Goal: Information Seeking & Learning: Compare options

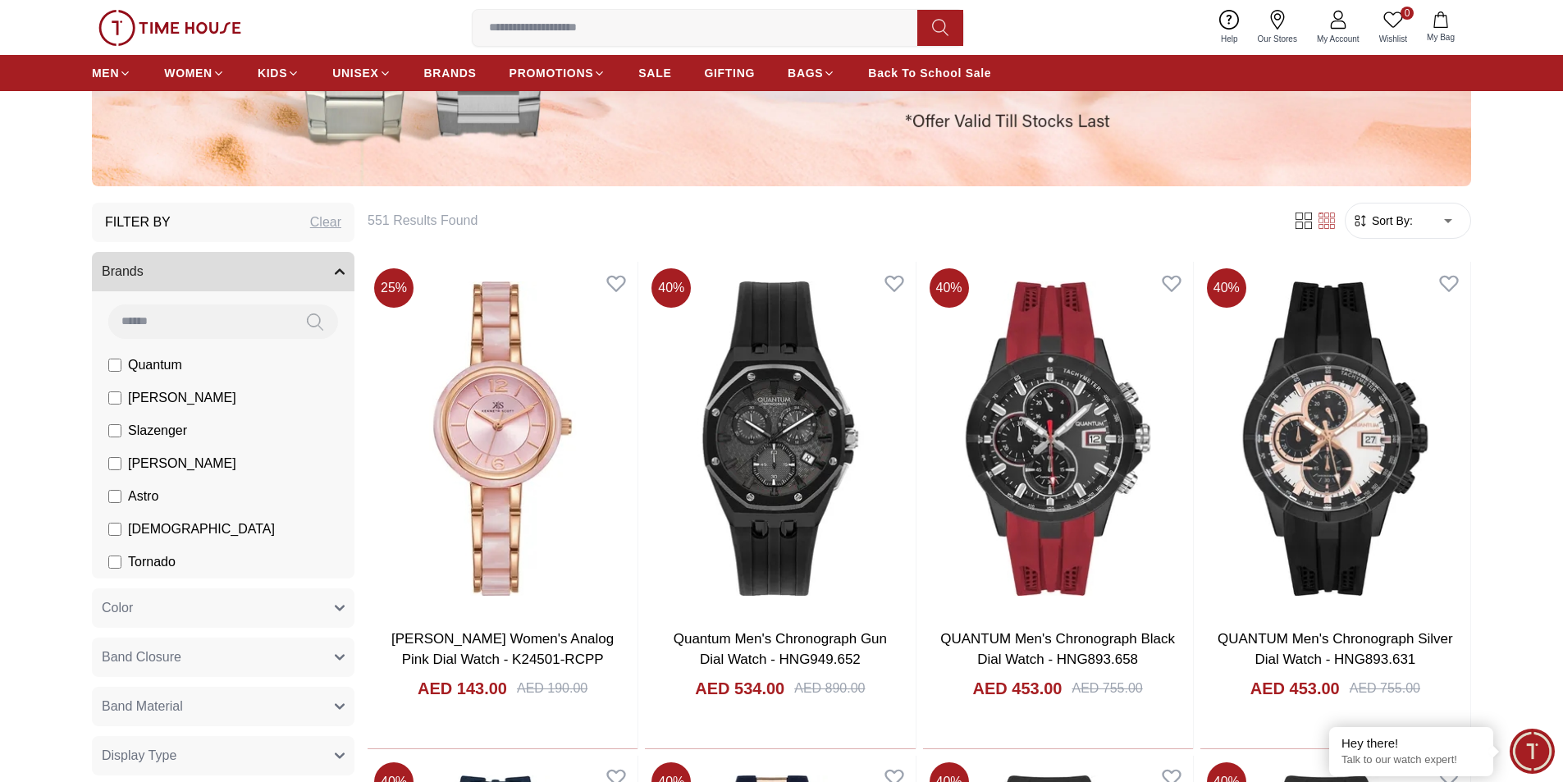
scroll to position [492, 0]
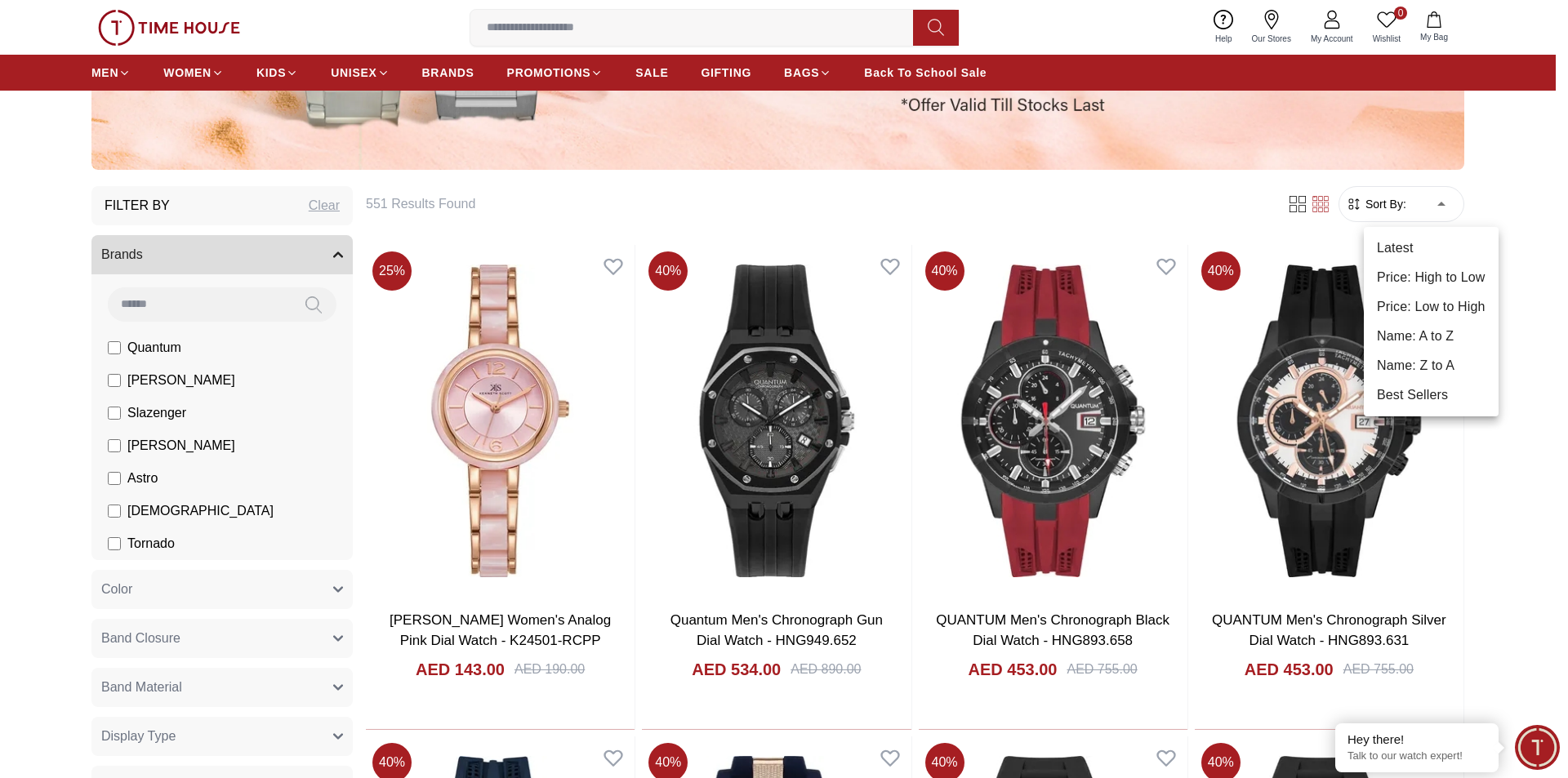
drag, startPoint x: 1441, startPoint y: 323, endPoint x: 1426, endPoint y: 304, distance: 24.2
click at [1426, 304] on ul "Latest Price: High to Low Price: Low to High Name: A to Z Name: Z to A Best Sel…" at bounding box center [1431, 321] width 134 height 189
click at [1426, 304] on li "Price: Low to High" at bounding box center [1431, 307] width 134 height 30
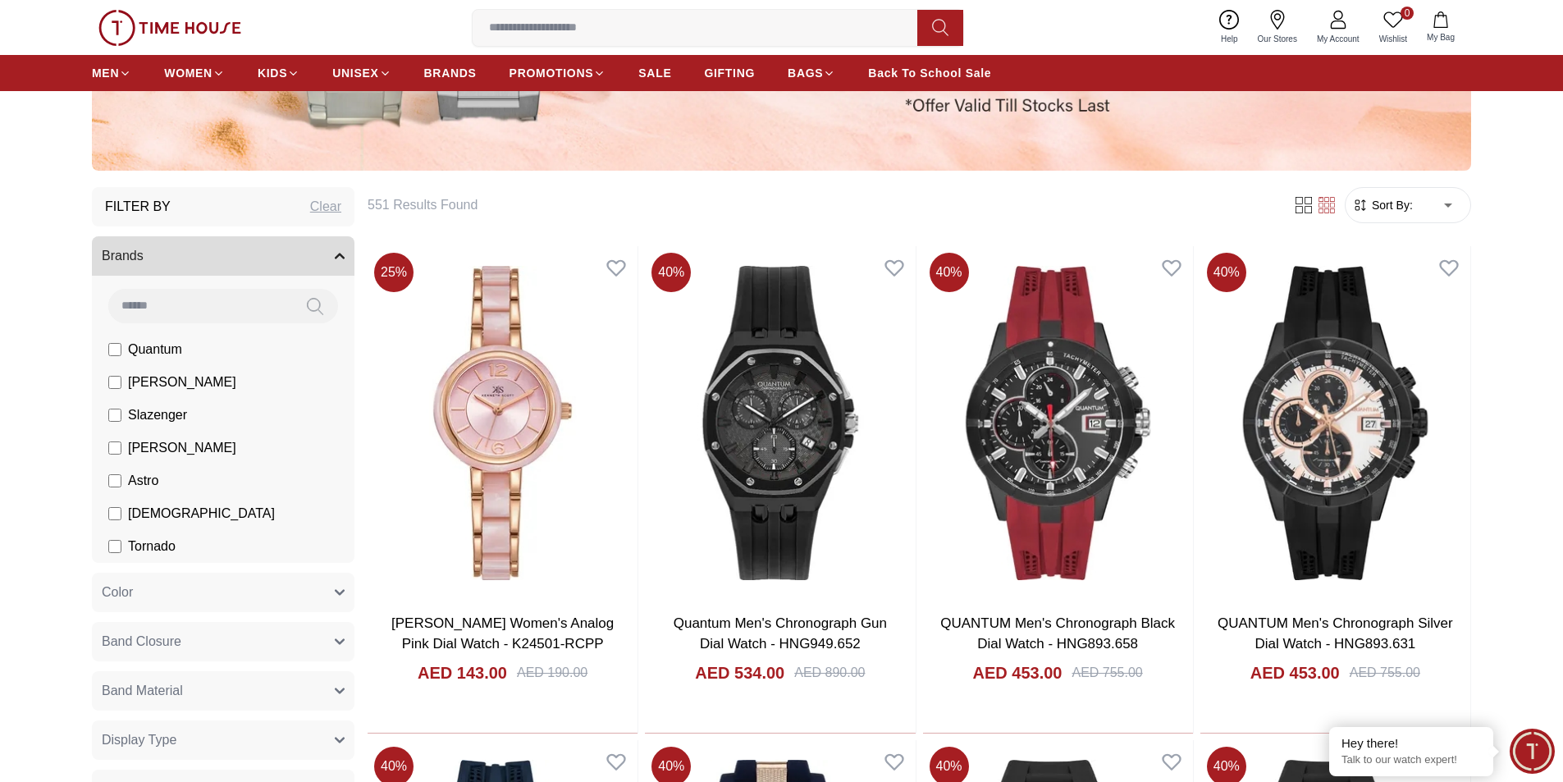
type input "*"
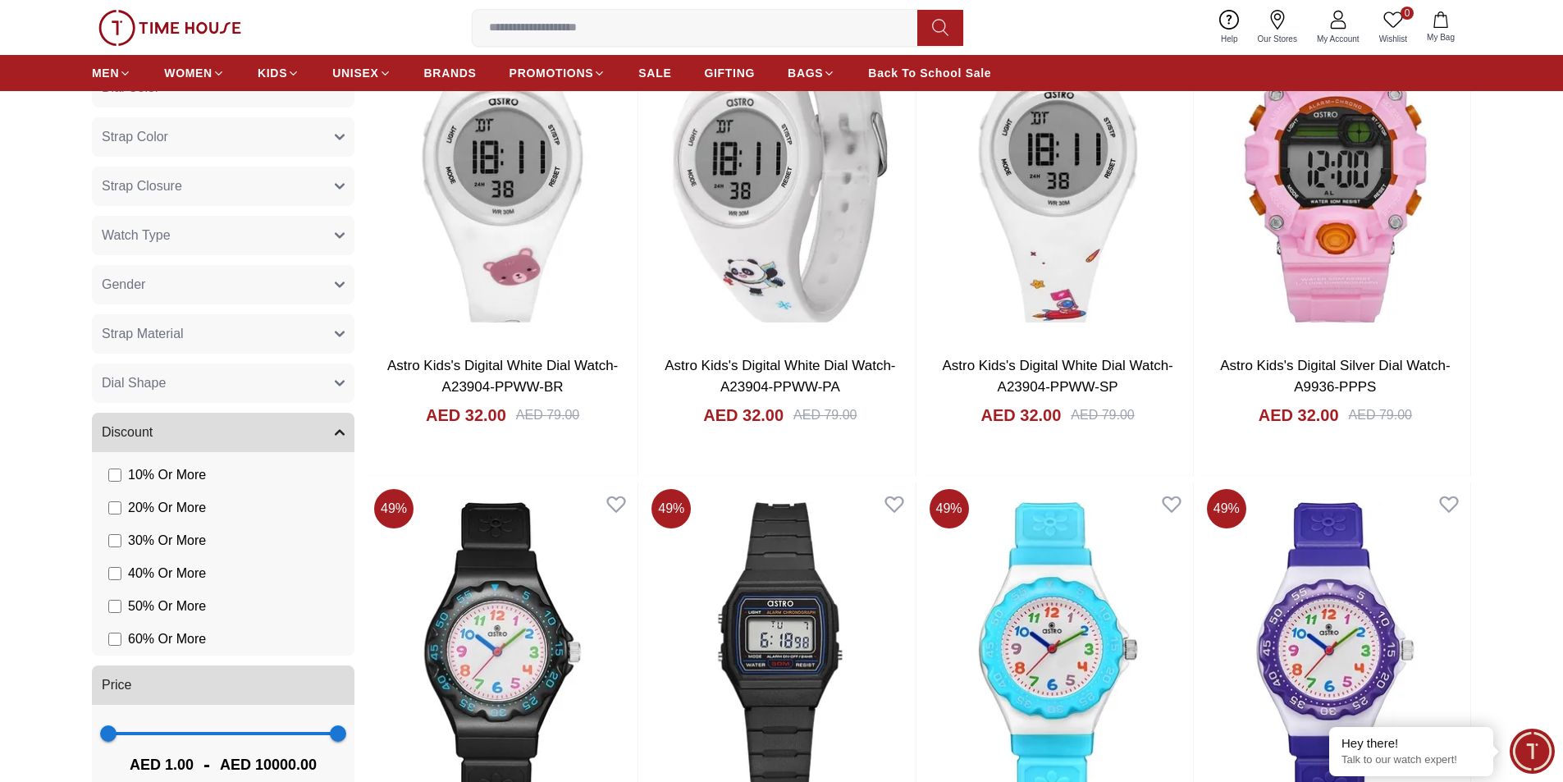
scroll to position [1805, 0]
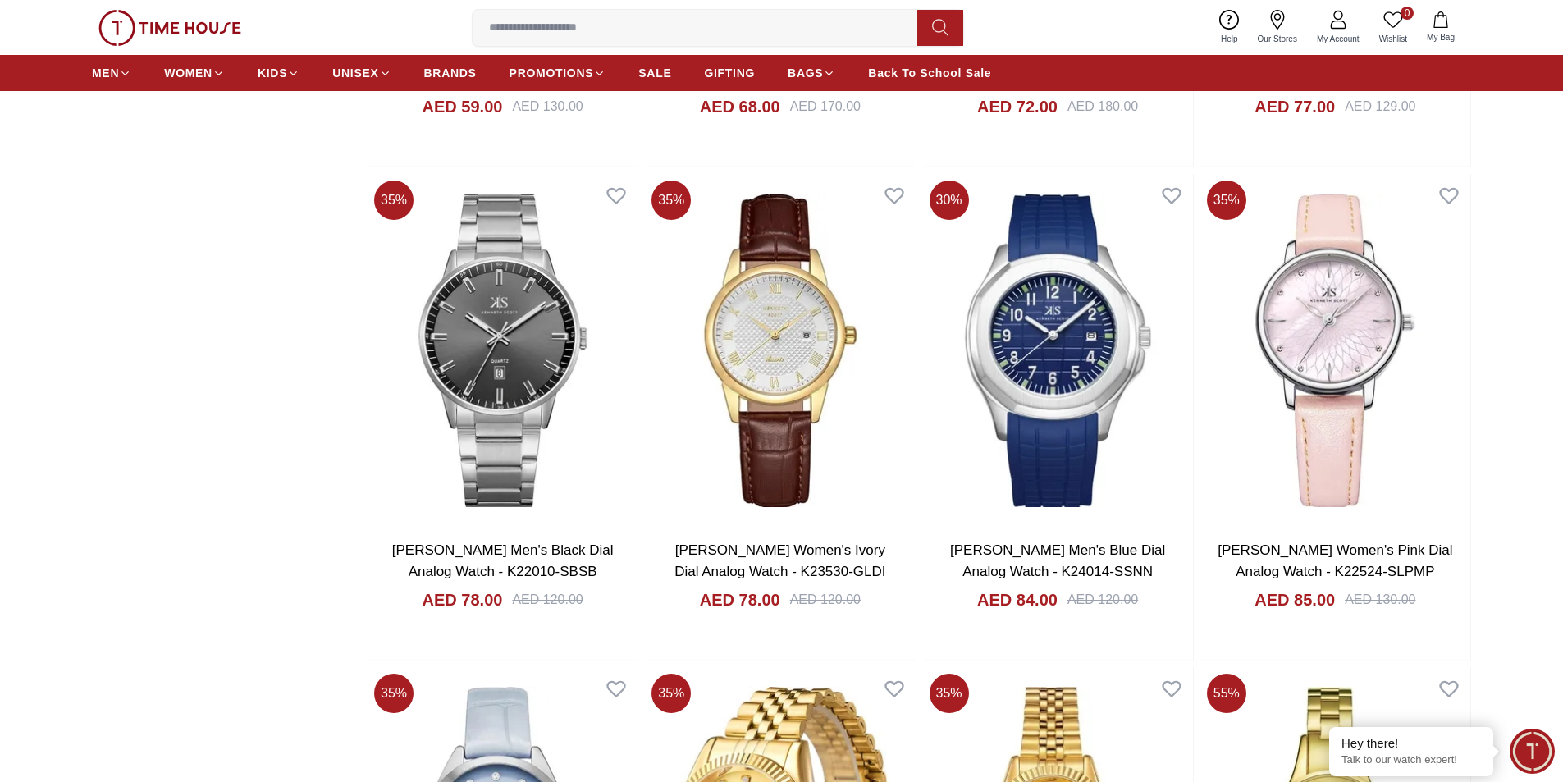
scroll to position [5088, 0]
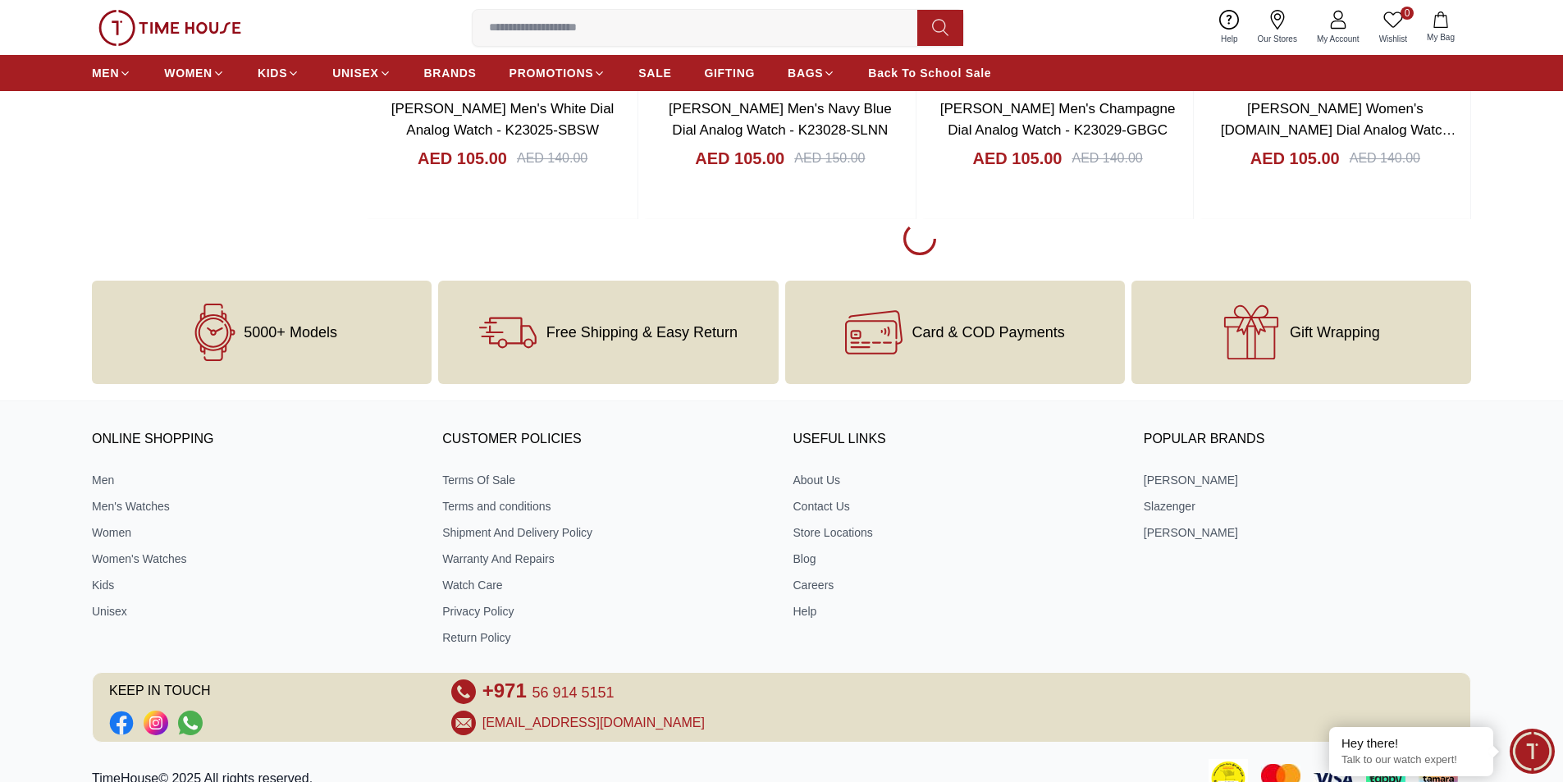
scroll to position [10492, 0]
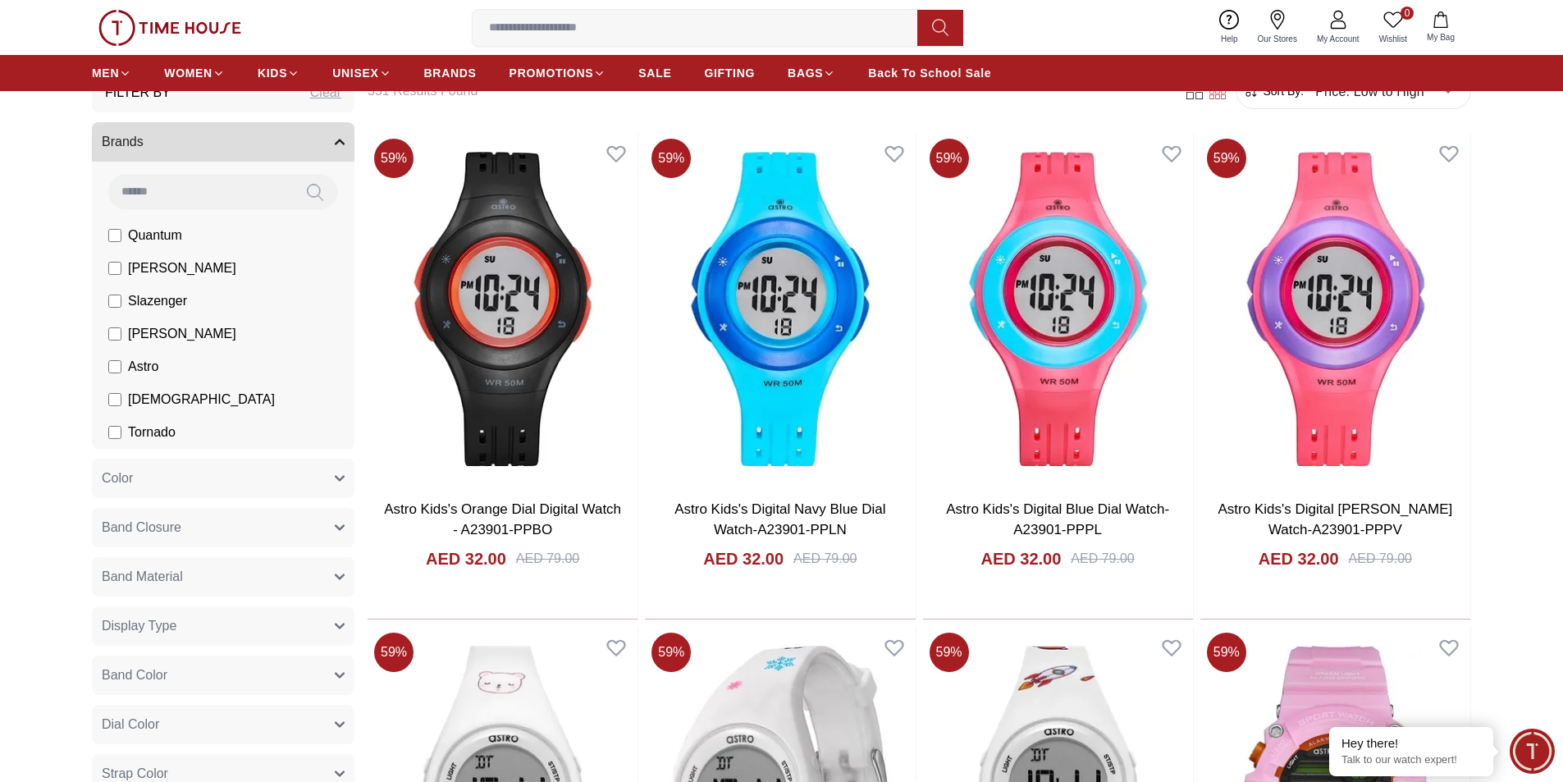
scroll to position [577, 0]
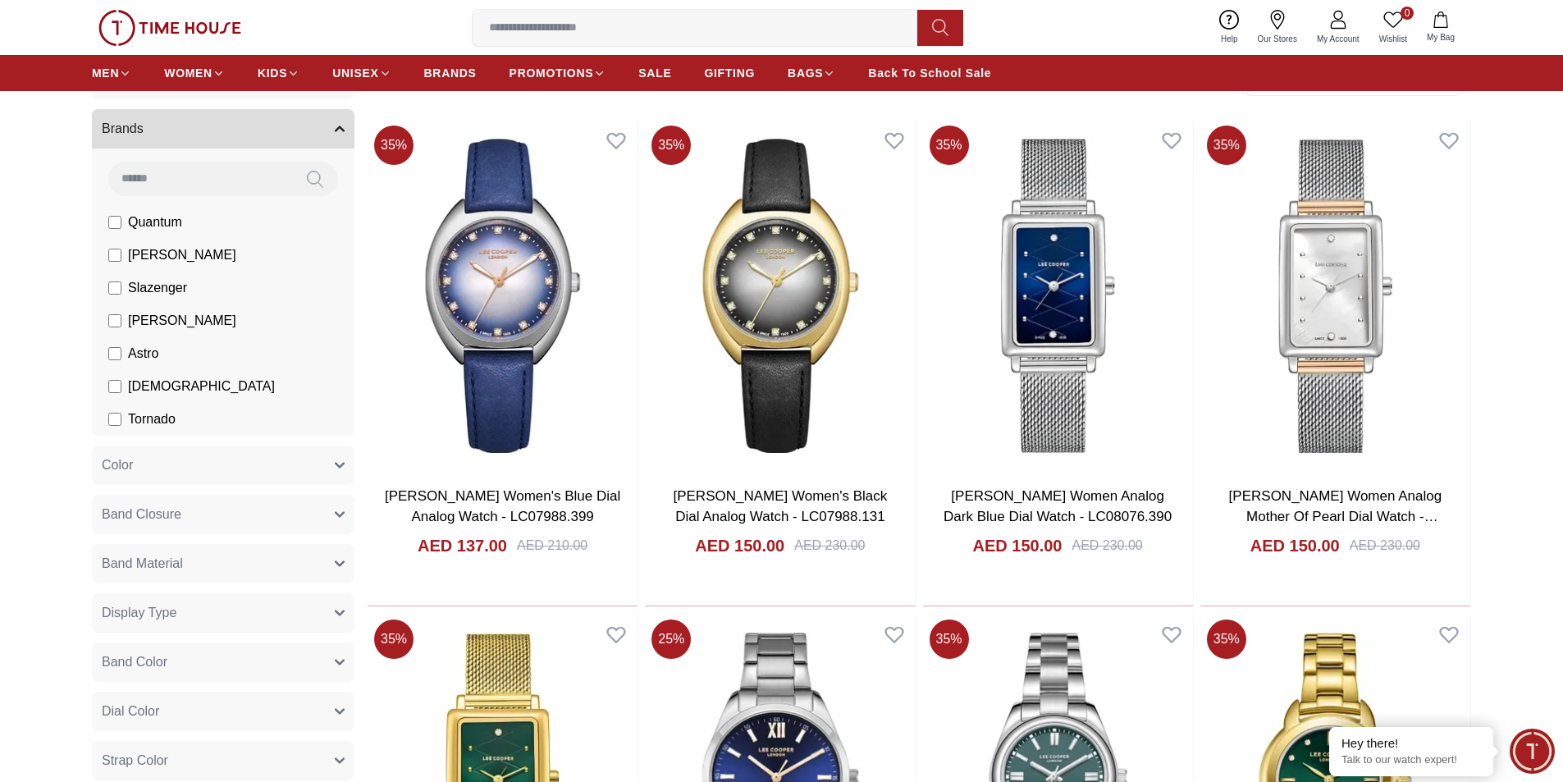
scroll to position [577, 0]
